Goal: Task Accomplishment & Management: Use online tool/utility

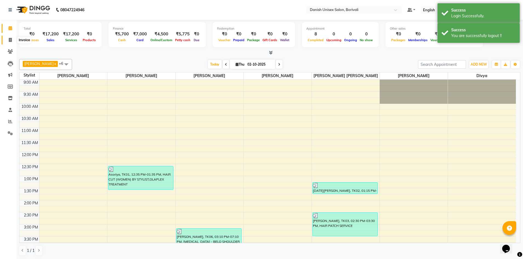
click at [10, 39] on icon at bounding box center [10, 40] width 3 height 4
select select "7068"
select select "service"
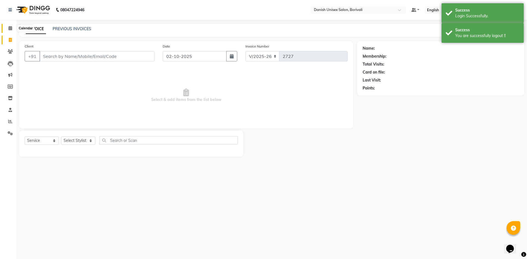
click at [11, 30] on icon at bounding box center [10, 28] width 4 height 4
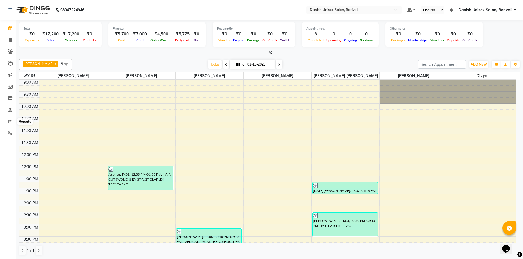
drag, startPoint x: 12, startPoint y: 120, endPoint x: 12, endPoint y: 117, distance: 3.0
click at [12, 120] on icon at bounding box center [10, 121] width 4 height 4
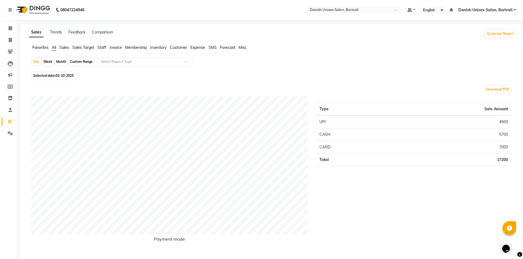
click at [59, 61] on div "Month" at bounding box center [61, 62] width 13 height 8
select select "10"
select select "2025"
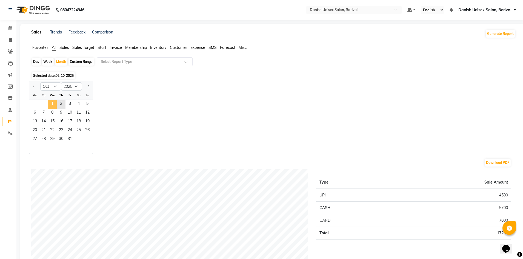
click at [51, 105] on span "1" at bounding box center [52, 104] width 9 height 9
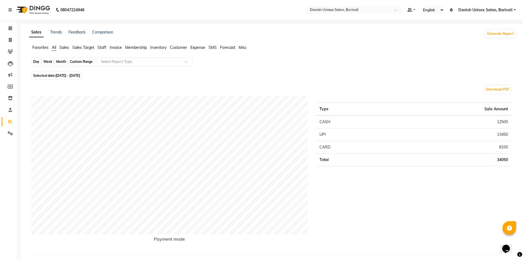
click at [58, 62] on div "Month" at bounding box center [61, 62] width 13 height 8
select select "10"
select select "2025"
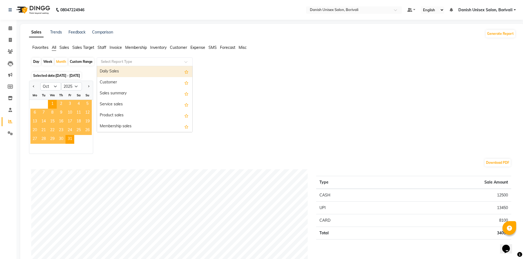
click at [117, 61] on input "text" at bounding box center [139, 61] width 79 height 5
click at [103, 47] on span "Staff" at bounding box center [102, 47] width 9 height 5
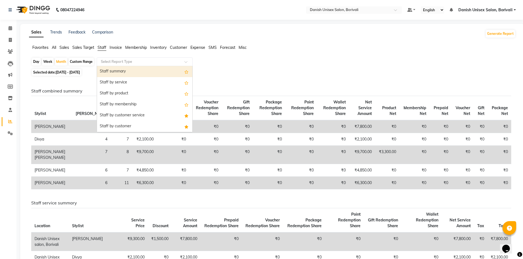
click at [111, 62] on input "text" at bounding box center [139, 61] width 79 height 5
click at [112, 68] on div "Staff summary" at bounding box center [144, 71] width 95 height 11
select select "full_report"
select select "csv"
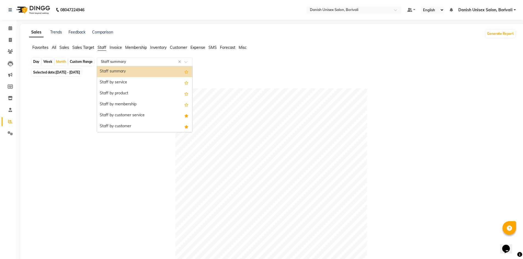
click at [127, 63] on input "text" at bounding box center [139, 61] width 79 height 5
click at [126, 69] on div "Staff summary" at bounding box center [144, 71] width 95 height 11
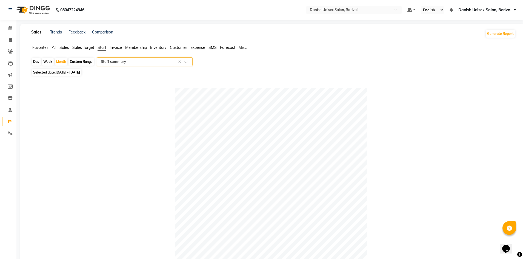
scroll to position [55, 0]
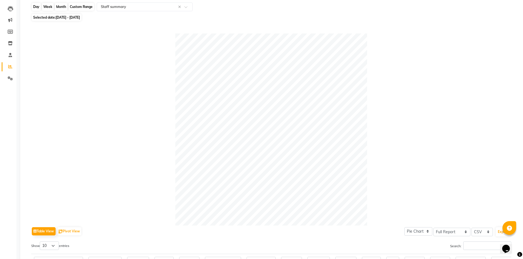
click at [62, 5] on div "Month" at bounding box center [61, 7] width 13 height 8
select select "10"
select select "2025"
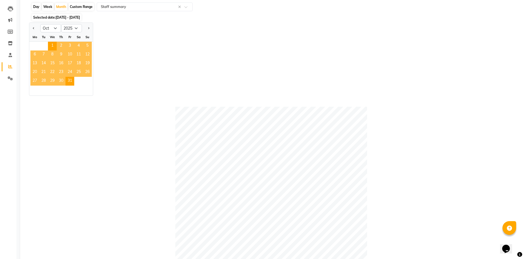
scroll to position [0, 0]
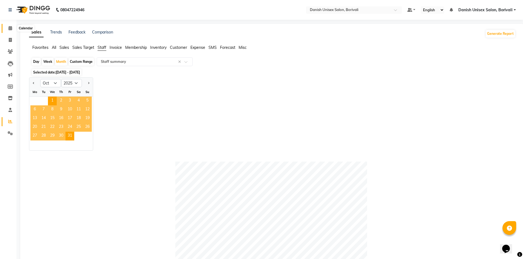
click at [10, 27] on icon at bounding box center [10, 28] width 4 height 4
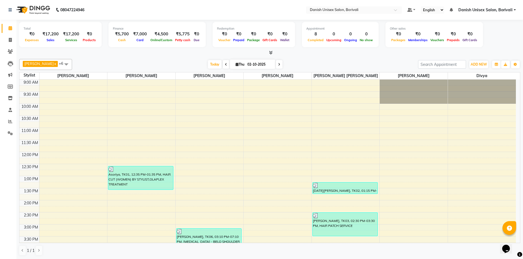
click at [9, 25] on link "Calendar" at bounding box center [8, 28] width 13 height 9
